Goal: Use online tool/utility

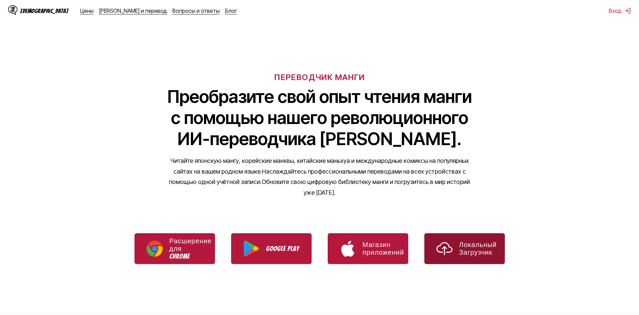
click at [455, 253] on link "Локальный Загрузчик" at bounding box center [464, 248] width 80 height 31
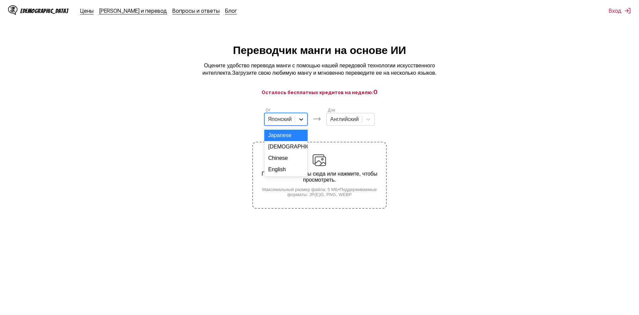
click at [303, 121] on icon at bounding box center [302, 119] width 4 height 2
click at [291, 172] on ya-tr-span "Английский" at bounding box center [282, 170] width 29 height 6
click at [369, 122] on icon at bounding box center [371, 119] width 7 height 7
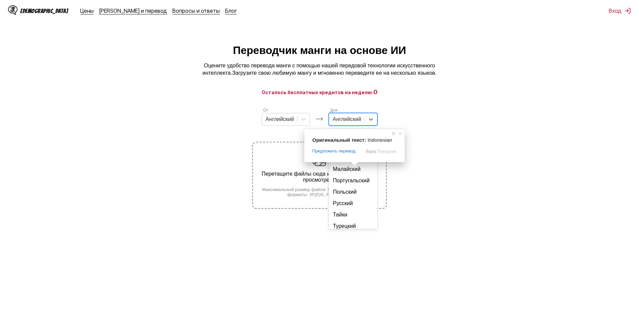
scroll to position [101, 0]
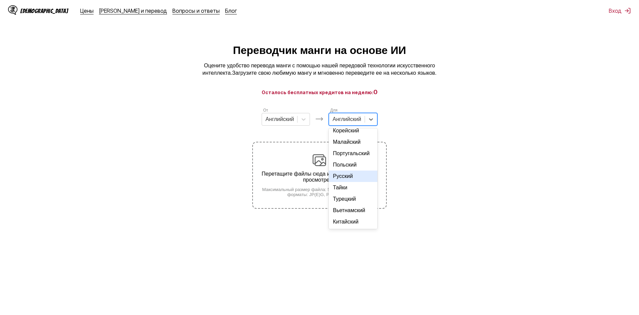
click at [355, 182] on div "Русский" at bounding box center [353, 176] width 48 height 11
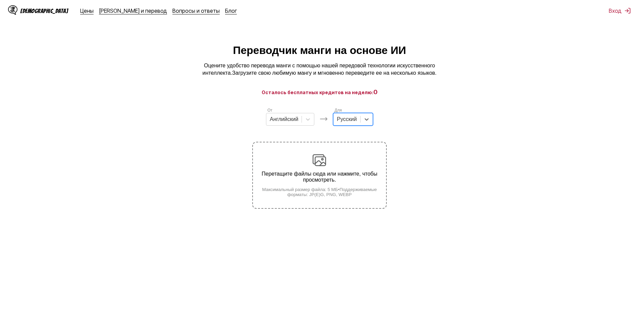
click at [330, 162] on div "Перетащите файлы сюда или нажмите, чтобы просмотреть. Максимальный размер файла…" at bounding box center [319, 176] width 133 height 44
click at [0, 0] on input "Перетащите файлы сюда или нажмите, чтобы просмотреть. Максимальный размер файла…" at bounding box center [0, 0] width 0 height 0
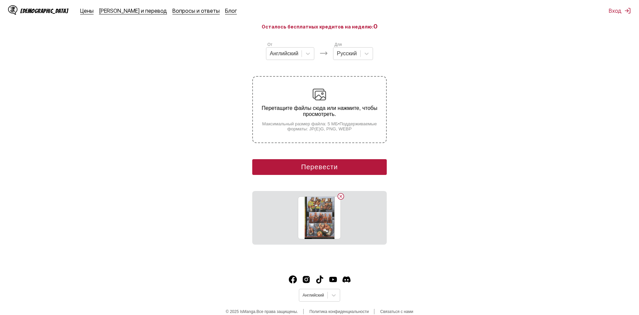
scroll to position [67, 0]
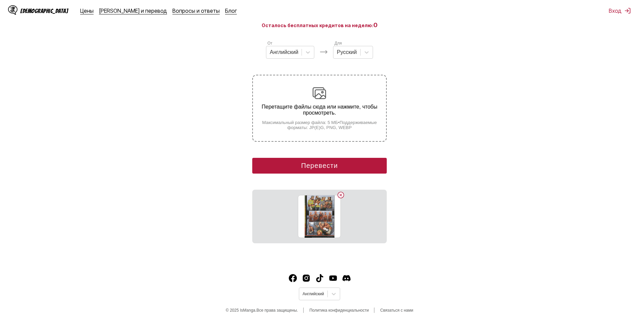
click at [303, 164] on ya-tr-span "Перевести" at bounding box center [319, 165] width 37 height 7
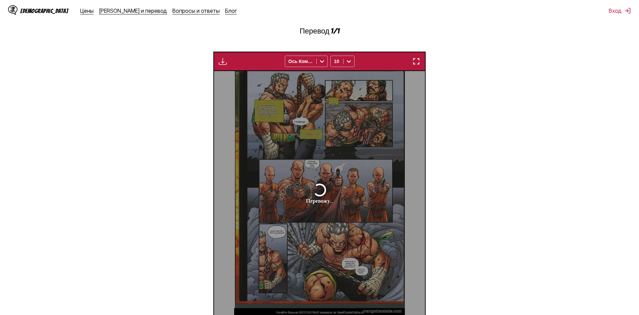
click at [416, 61] on img "button" at bounding box center [416, 61] width 8 height 8
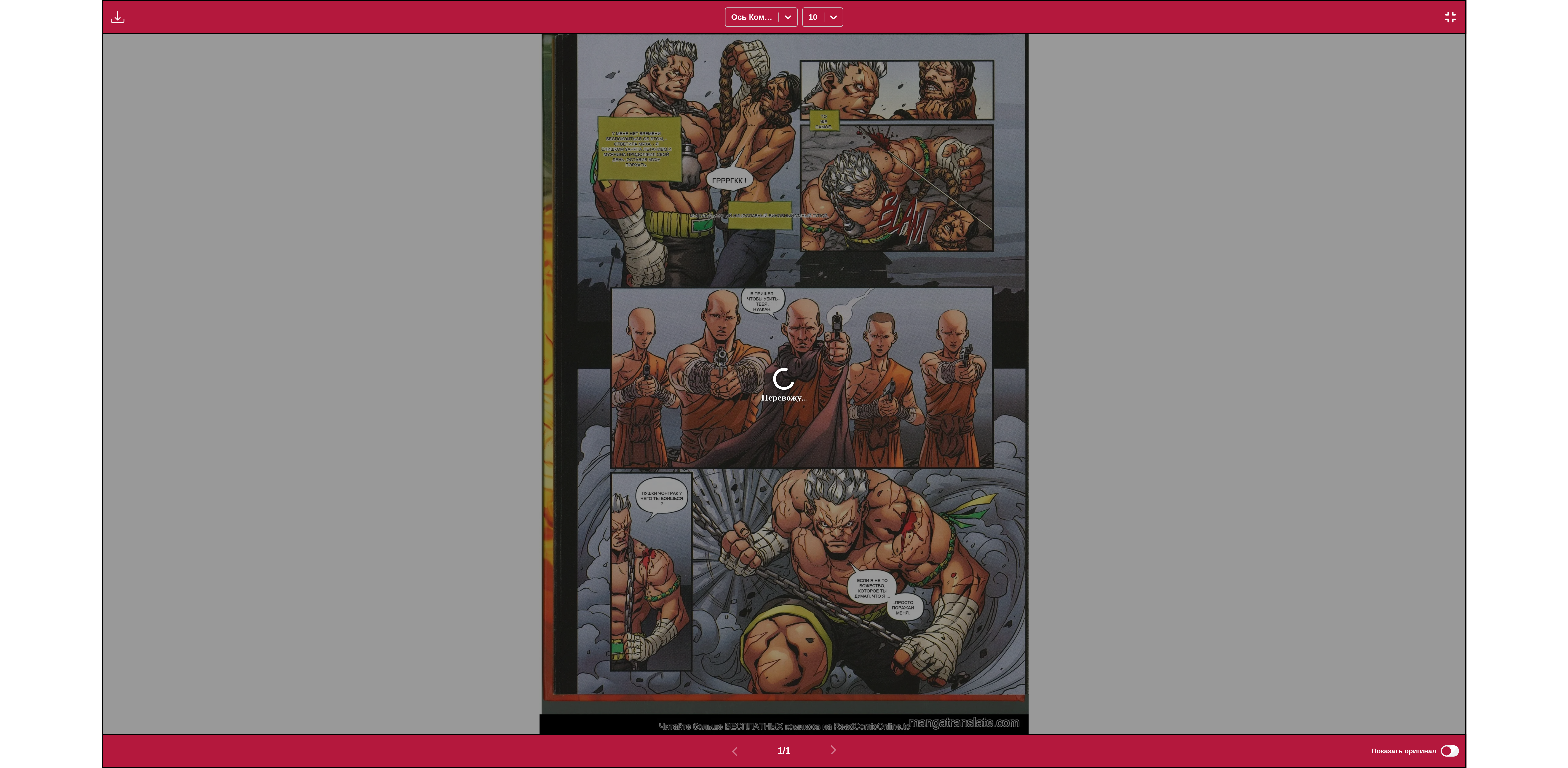
scroll to position [0, 0]
